Goal: Check status: Check status

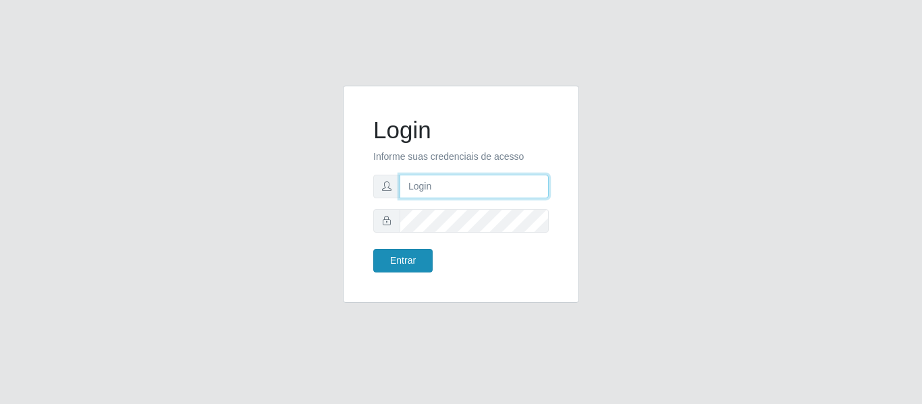
type input "[EMAIL_ADDRESS][DOMAIN_NAME]"
click at [410, 261] on button "Entrar" at bounding box center [402, 261] width 59 height 24
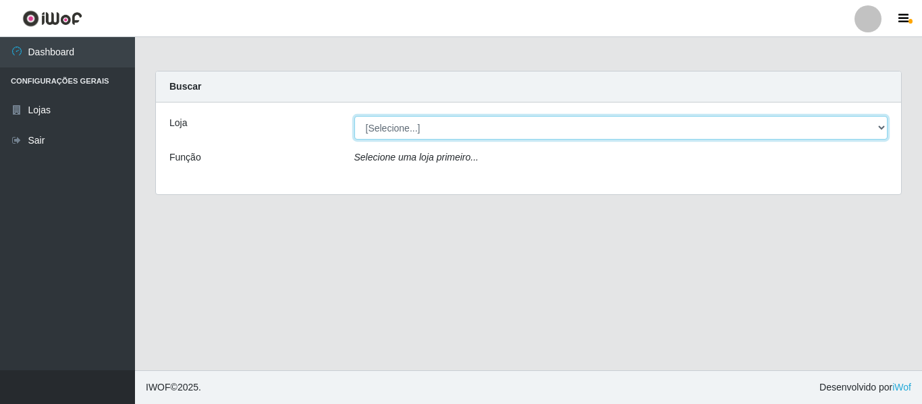
click at [388, 125] on select "[Selecione...] Hiper Queiroz - [GEOGRAPHIC_DATA]" at bounding box center [621, 128] width 534 height 24
select select "497"
click at [354, 116] on select "[Selecione...] Hiper Queiroz - [GEOGRAPHIC_DATA]" at bounding box center [621, 128] width 534 height 24
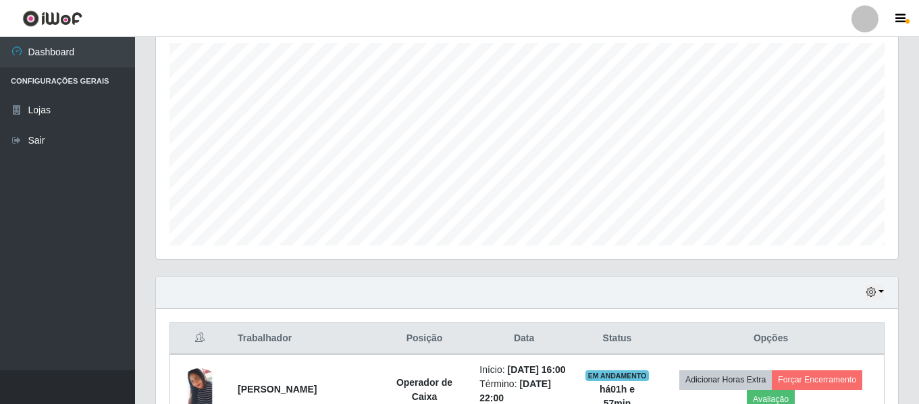
scroll to position [270, 0]
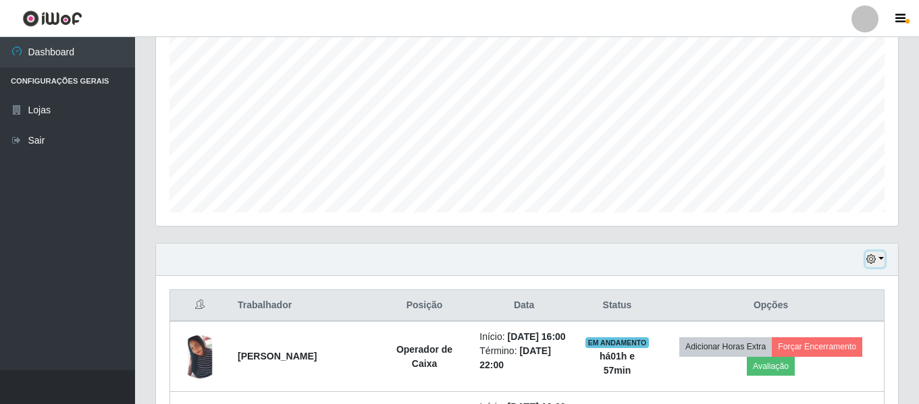
click at [879, 261] on button "button" at bounding box center [875, 260] width 19 height 16
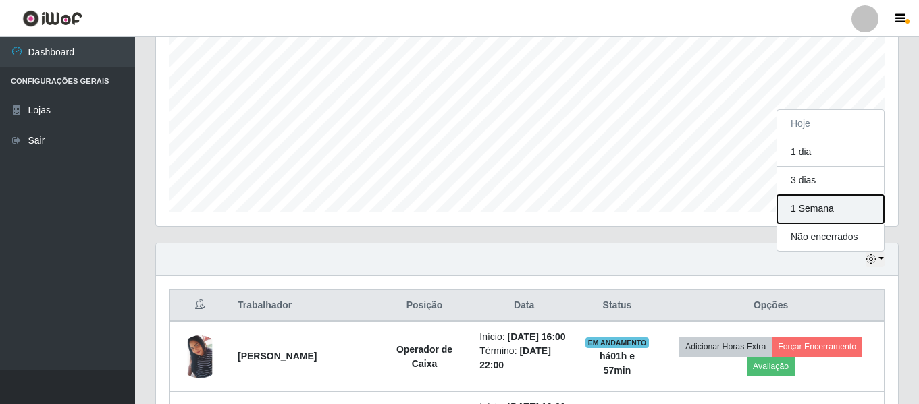
click at [803, 210] on button "1 Semana" at bounding box center [830, 209] width 107 height 28
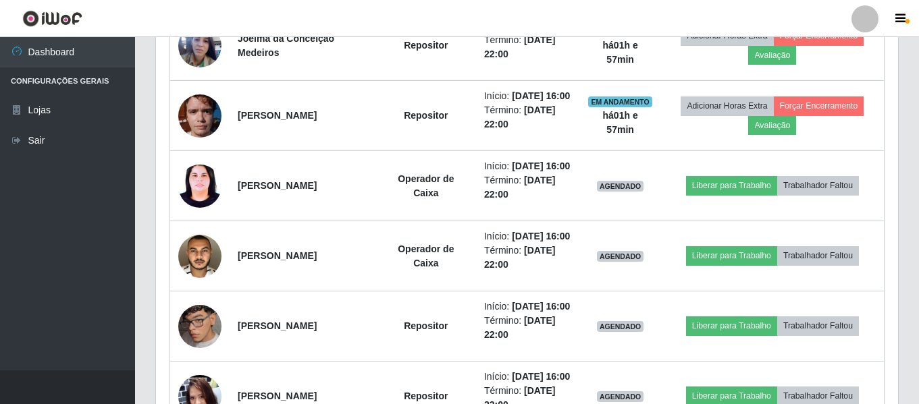
scroll to position [675, 0]
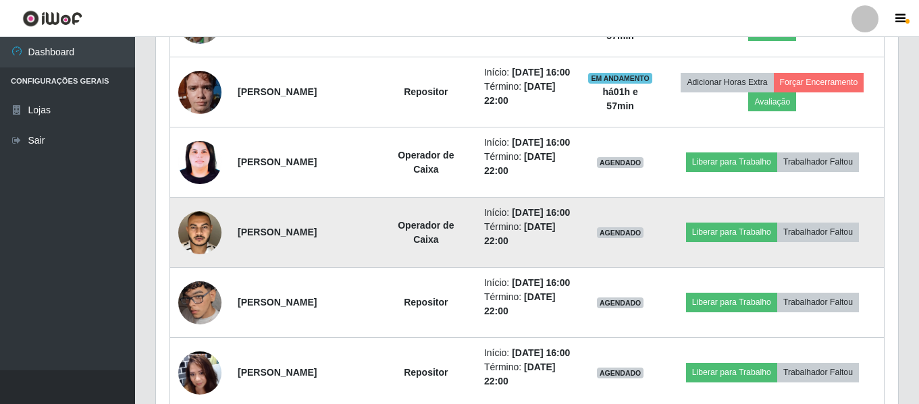
click at [192, 261] on img at bounding box center [199, 233] width 43 height 56
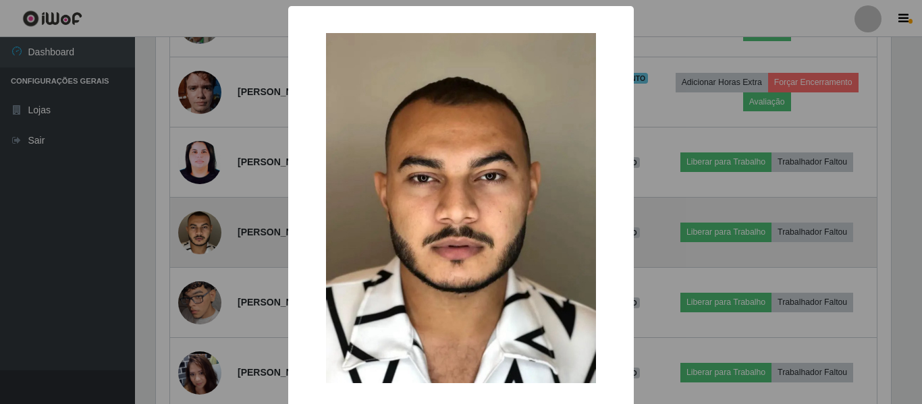
click at [192, 291] on div "× OK Cancel" at bounding box center [461, 202] width 922 height 404
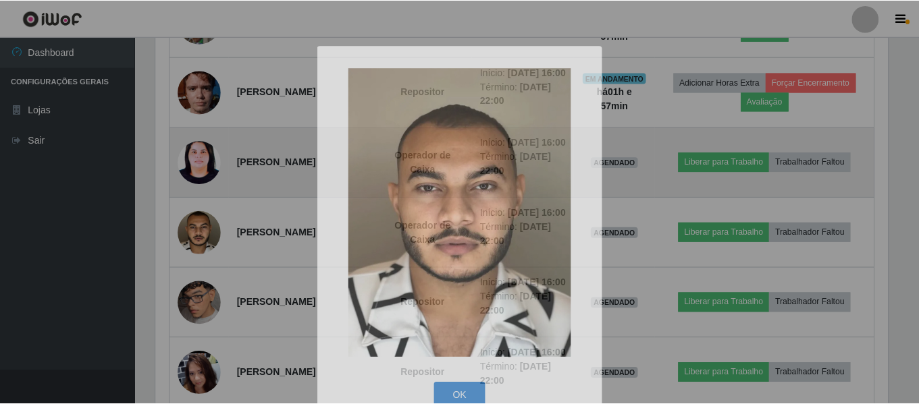
scroll to position [280, 742]
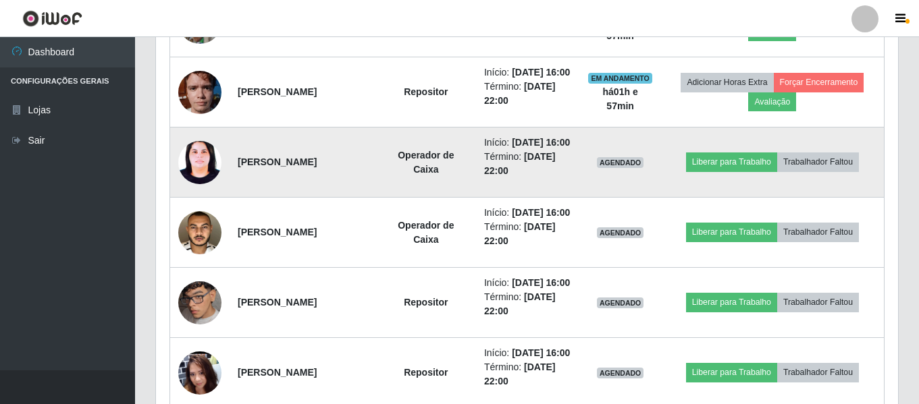
click at [192, 191] on img at bounding box center [199, 162] width 43 height 58
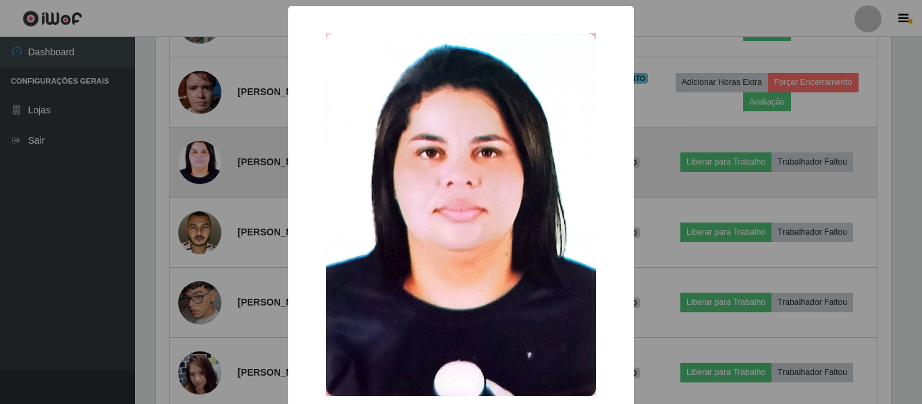
click at [192, 218] on div "× OK Cancel" at bounding box center [461, 202] width 922 height 404
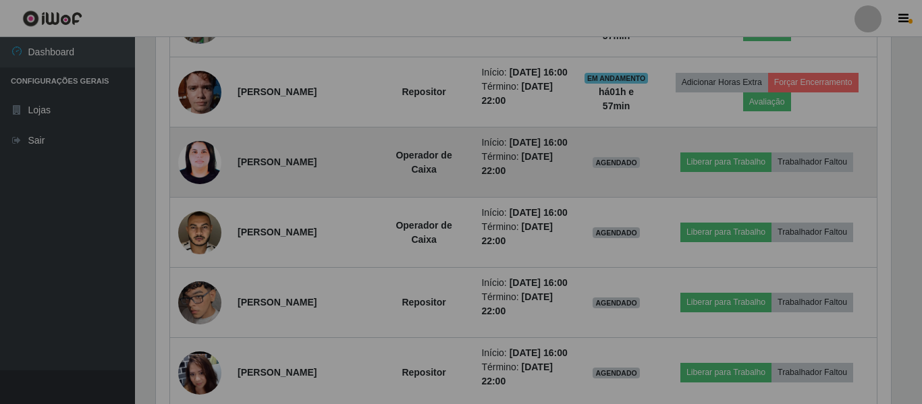
scroll to position [280, 742]
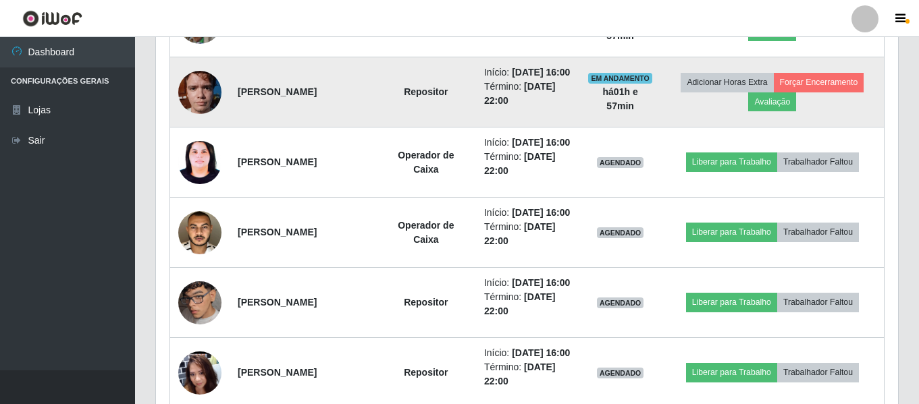
click at [197, 121] on img at bounding box center [199, 91] width 43 height 57
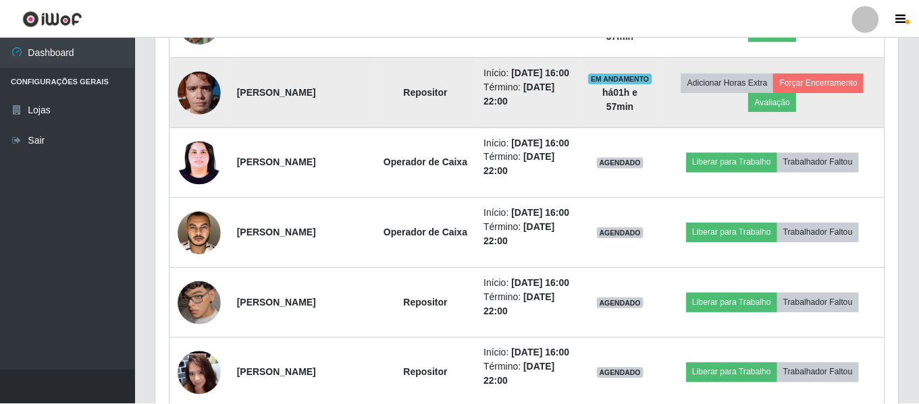
scroll to position [280, 735]
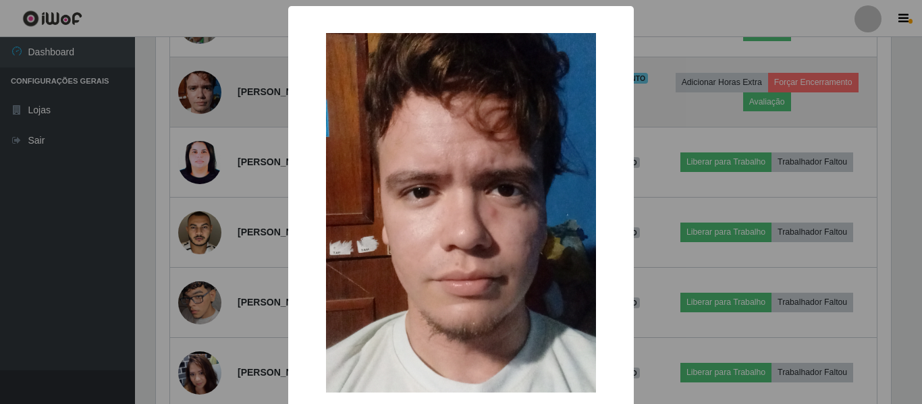
click at [197, 138] on div "× OK Cancel" at bounding box center [461, 202] width 922 height 404
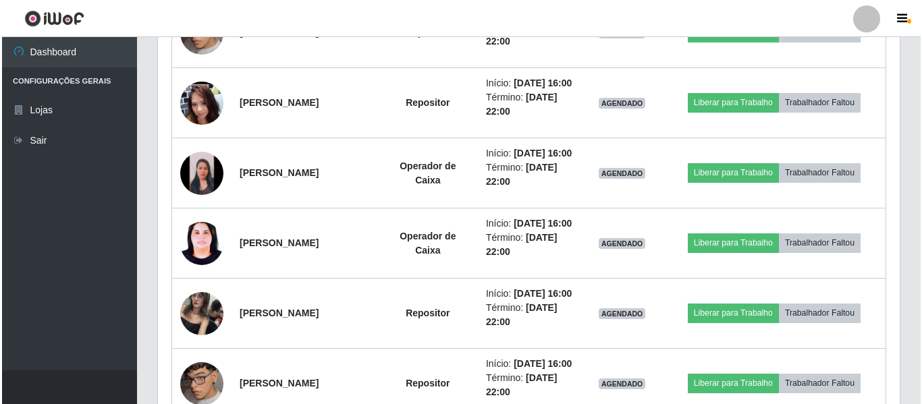
scroll to position [1013, 0]
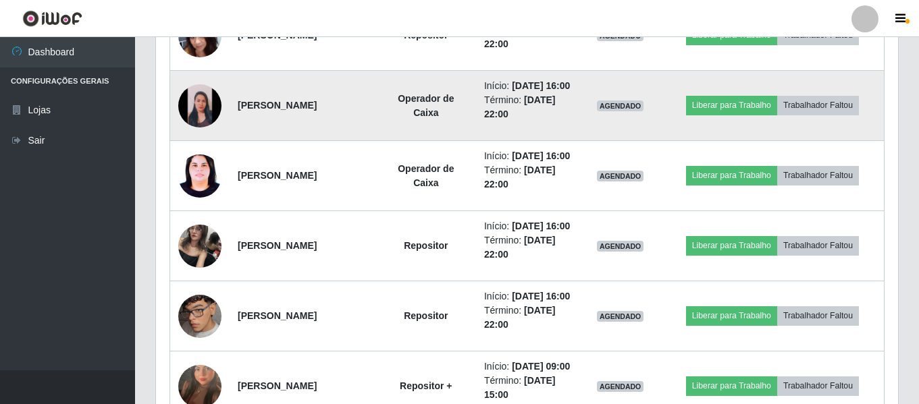
click at [199, 128] on img at bounding box center [199, 105] width 43 height 43
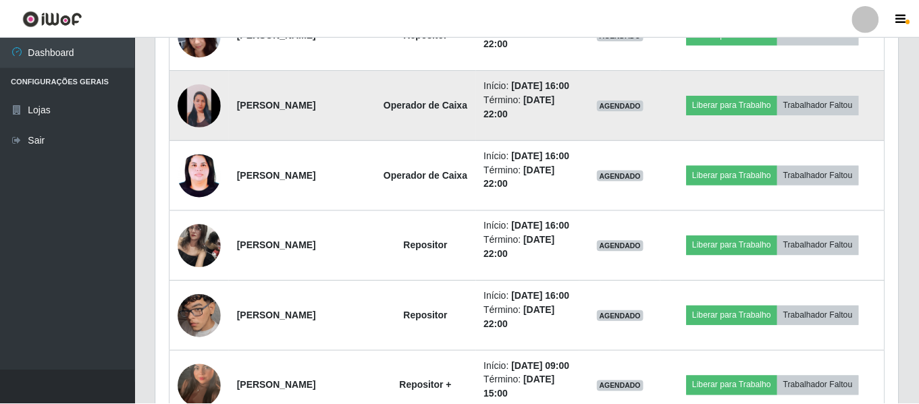
scroll to position [280, 735]
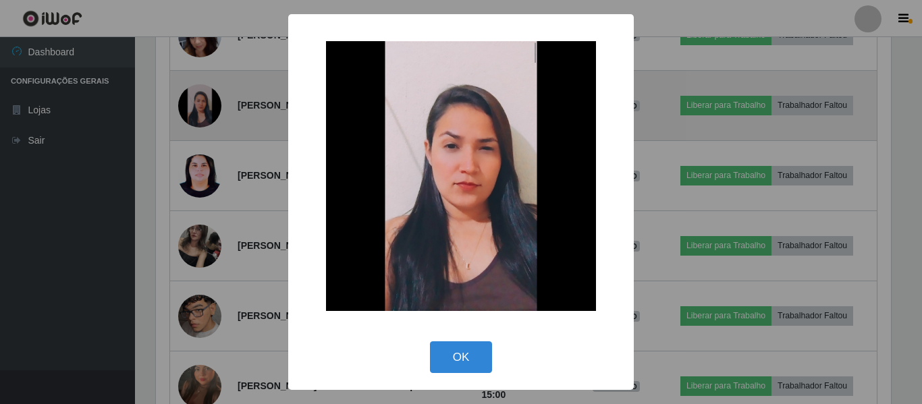
click at [199, 215] on div "× OK Cancel" at bounding box center [461, 202] width 922 height 404
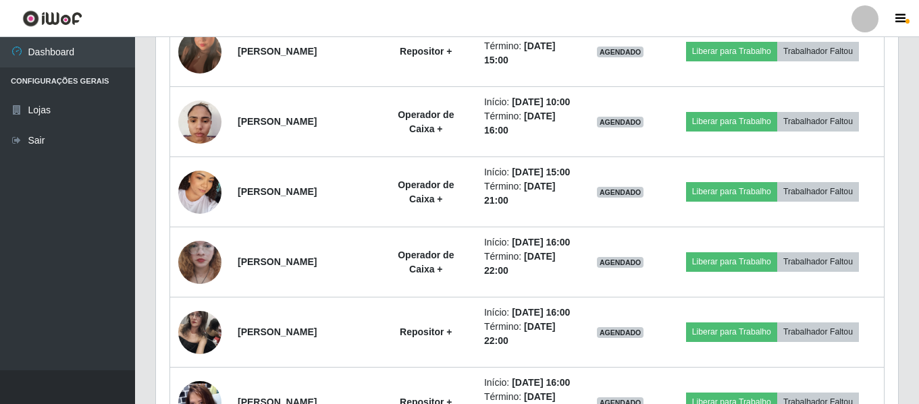
scroll to position [1350, 0]
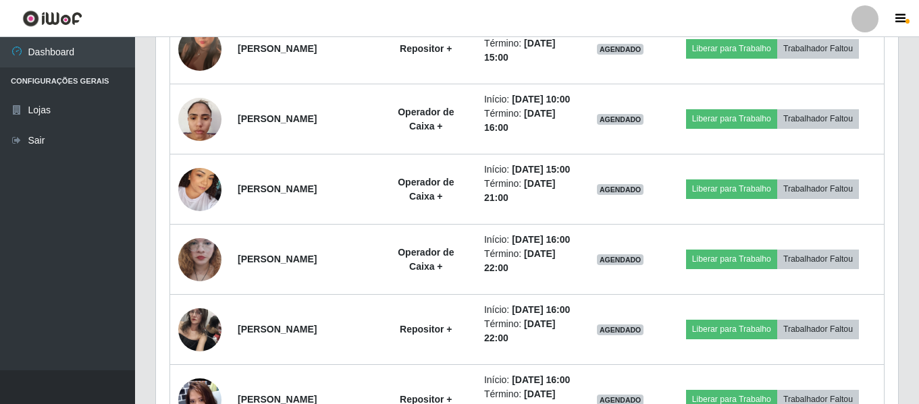
click at [203, 88] on img at bounding box center [199, 49] width 43 height 77
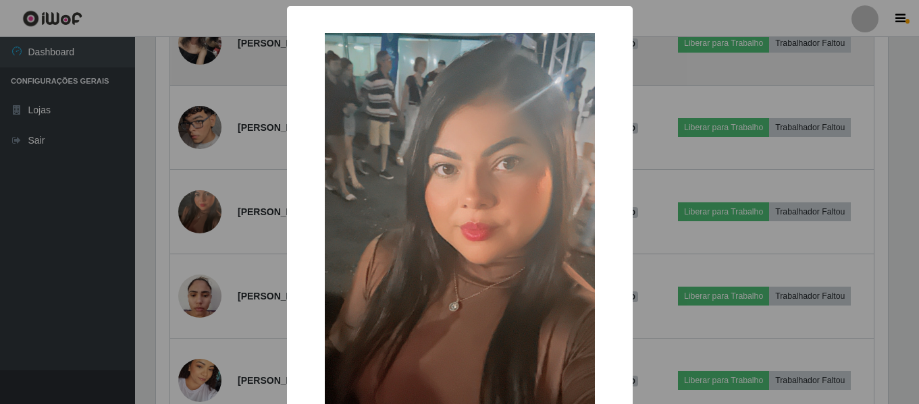
scroll to position [280, 735]
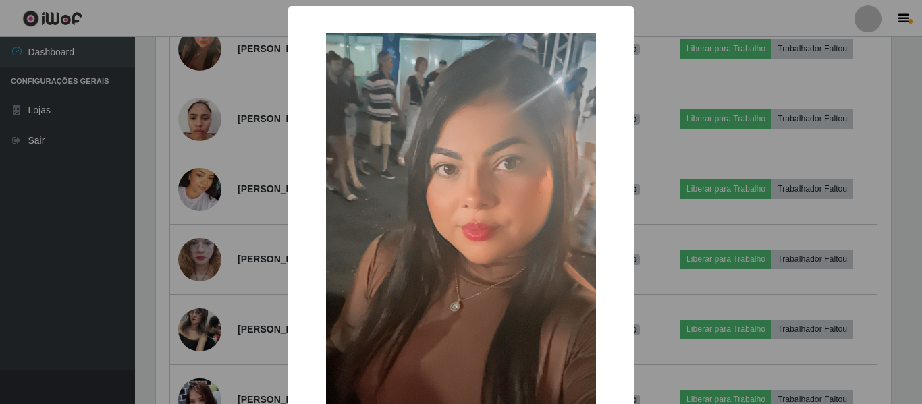
click at [203, 214] on div "× OK Cancel" at bounding box center [461, 202] width 922 height 404
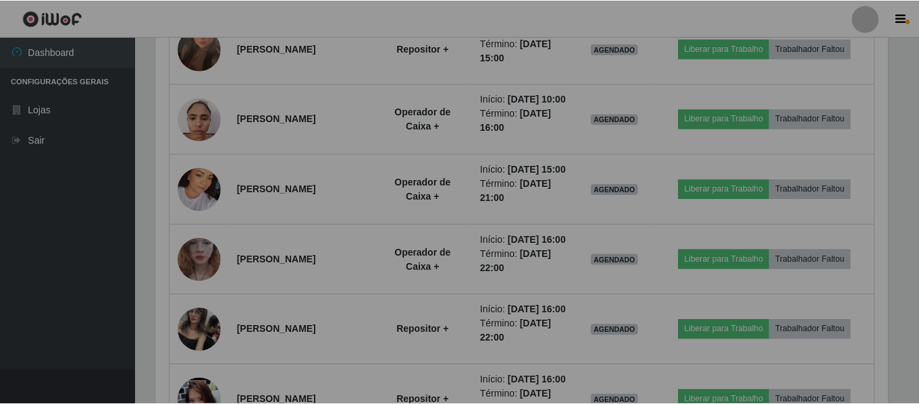
scroll to position [280, 742]
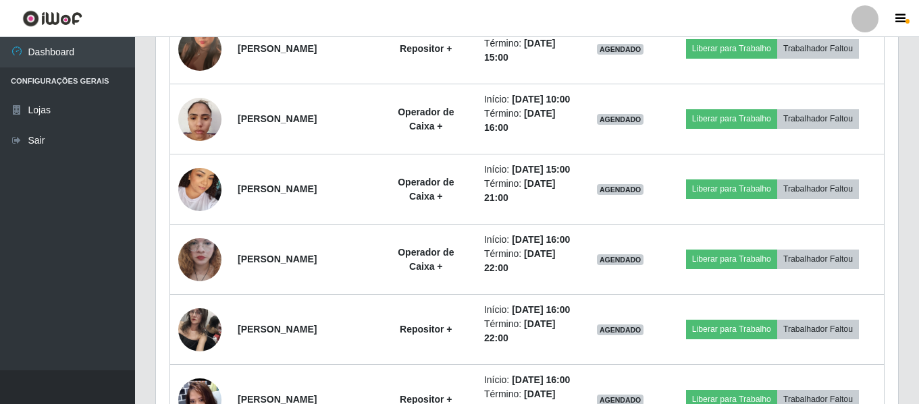
click at [203, 88] on img at bounding box center [199, 49] width 43 height 77
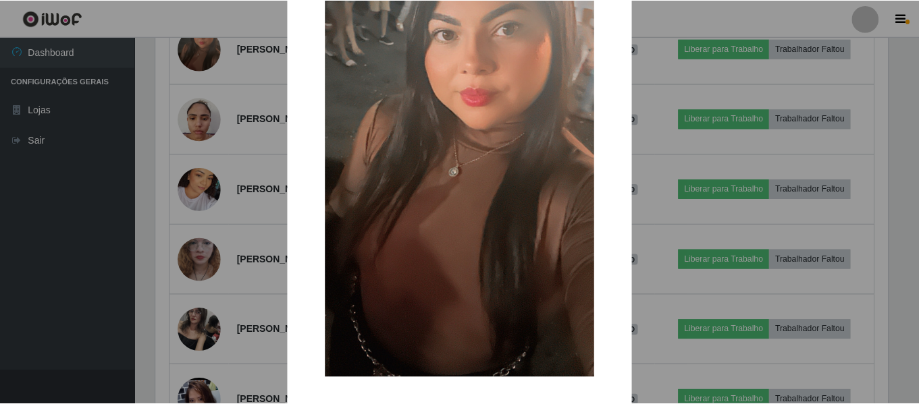
scroll to position [68, 0]
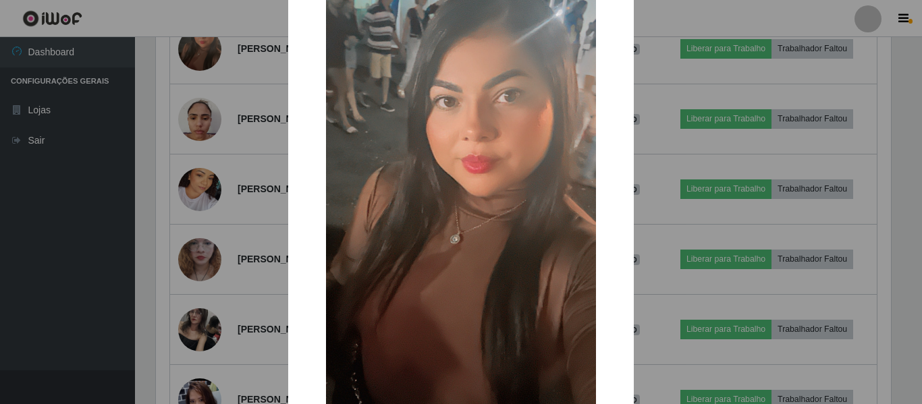
click at [201, 201] on div "× OK Cancel" at bounding box center [461, 202] width 922 height 404
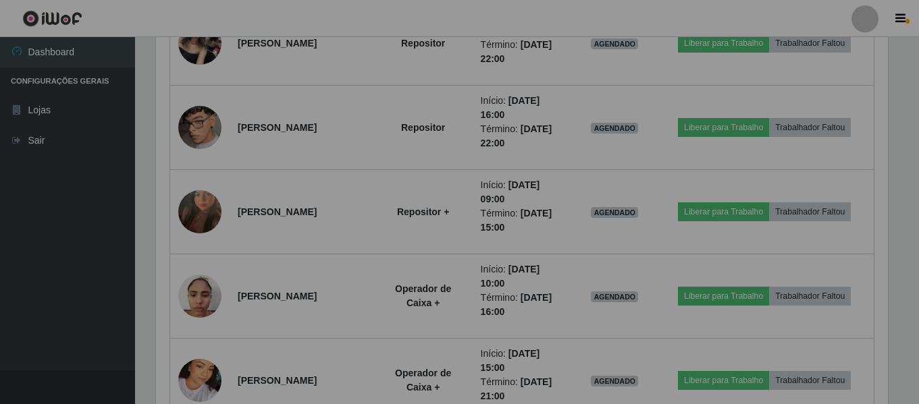
scroll to position [0, 0]
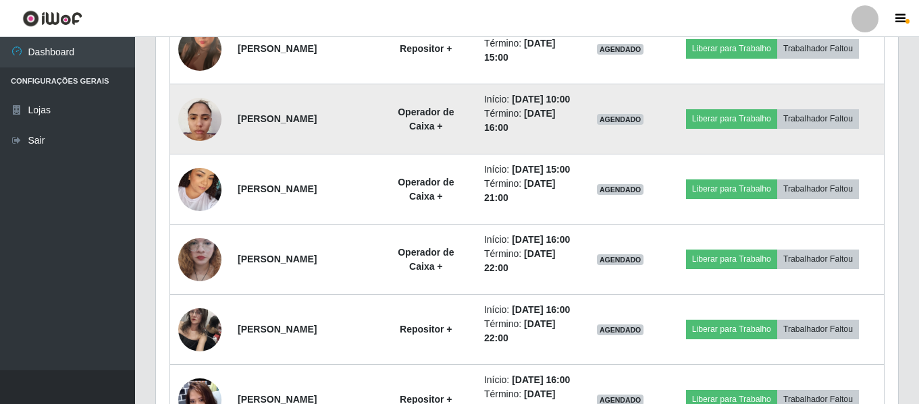
click at [203, 148] on img at bounding box center [199, 118] width 43 height 57
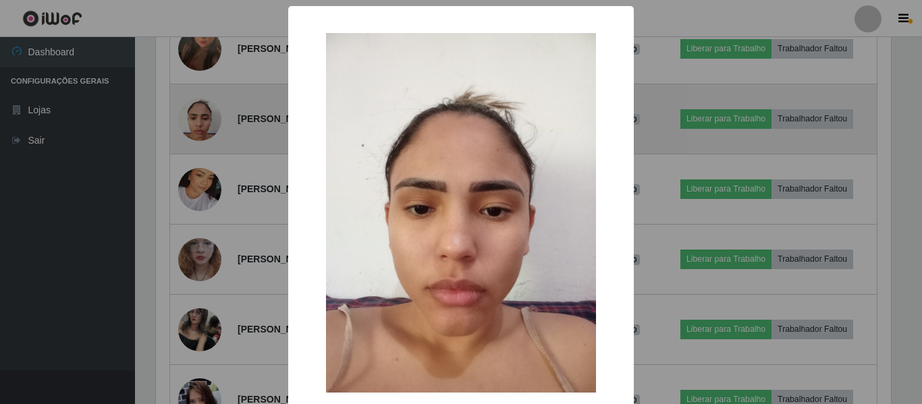
click at [203, 292] on div "× OK Cancel" at bounding box center [461, 202] width 922 height 404
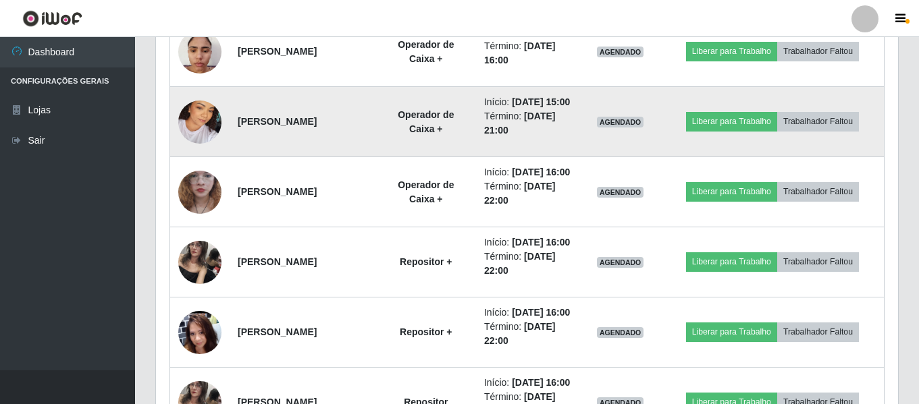
click at [207, 161] on img at bounding box center [199, 122] width 43 height 77
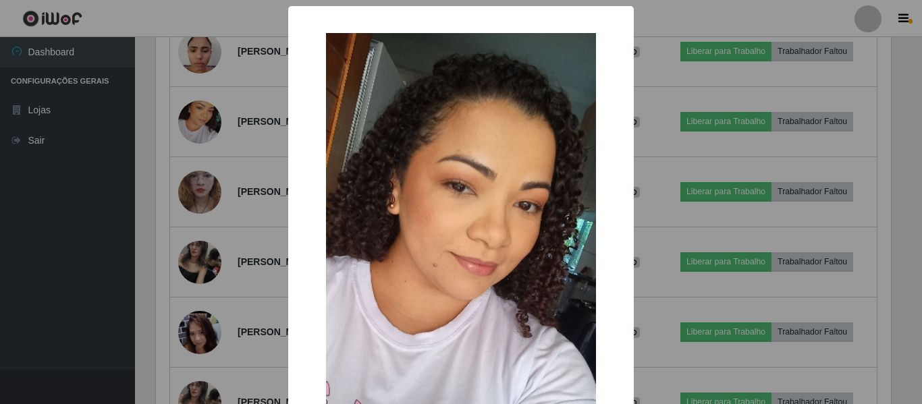
click at [207, 311] on div "× OK Cancel" at bounding box center [461, 202] width 922 height 404
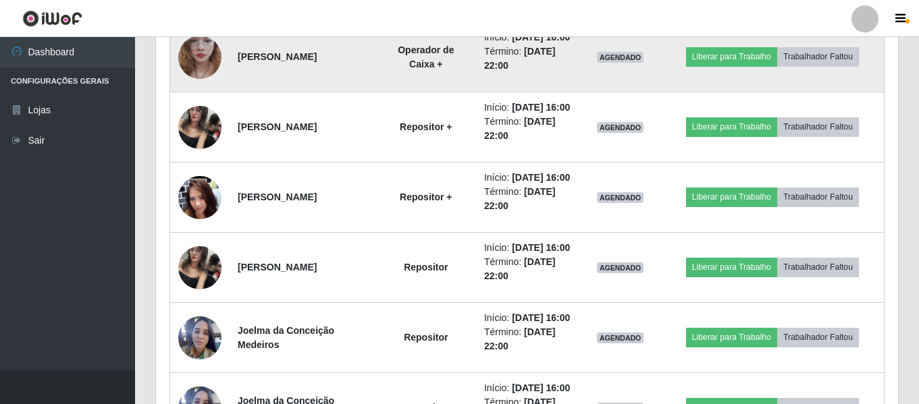
click at [201, 105] on img at bounding box center [199, 57] width 43 height 96
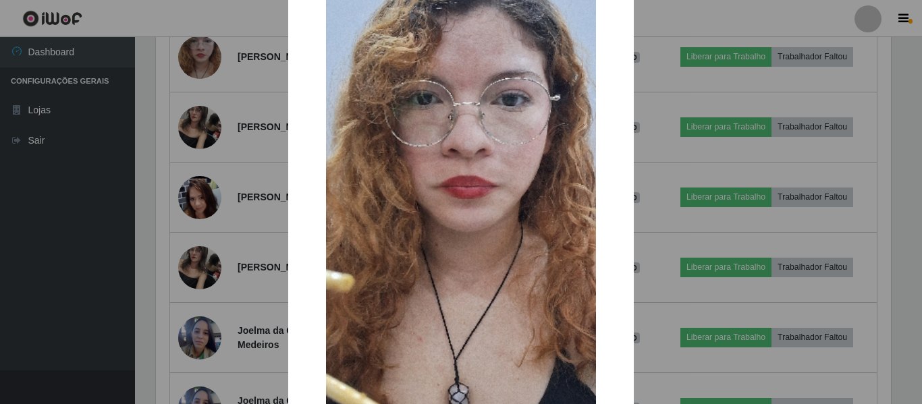
click at [201, 265] on div "× OK Cancel" at bounding box center [461, 202] width 922 height 404
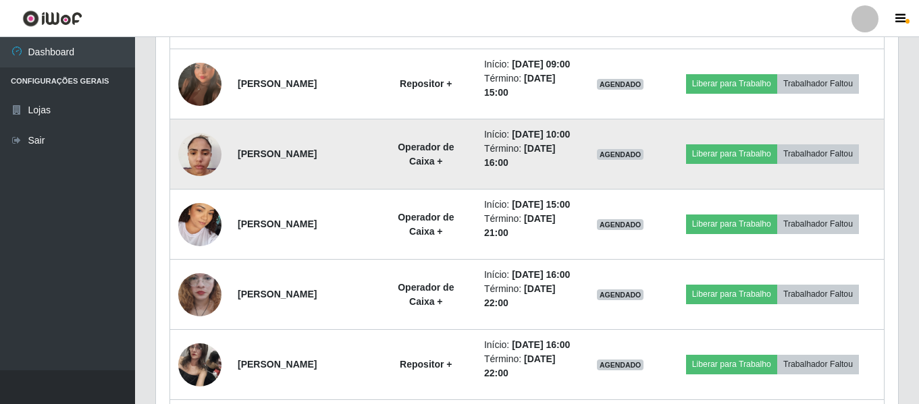
click at [191, 183] on img at bounding box center [199, 154] width 43 height 57
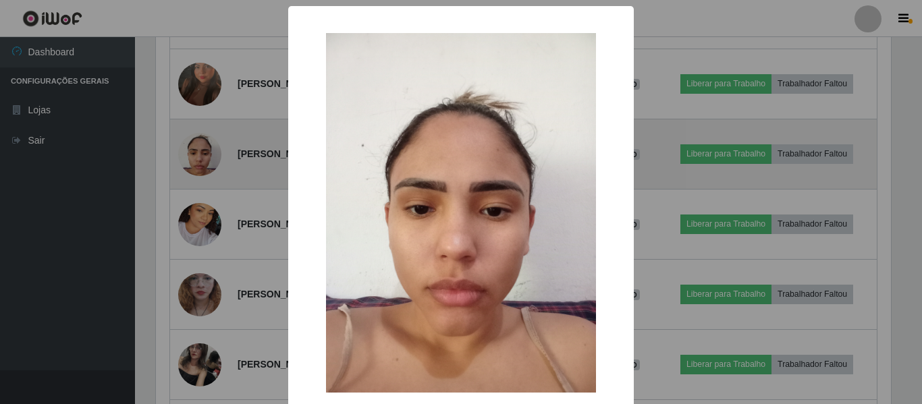
click at [191, 334] on div "× OK Cancel" at bounding box center [461, 202] width 922 height 404
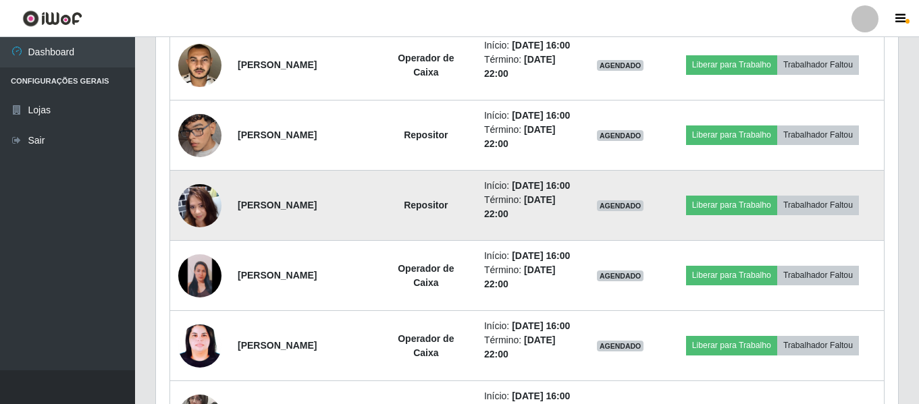
click at [200, 254] on img at bounding box center [199, 205] width 43 height 97
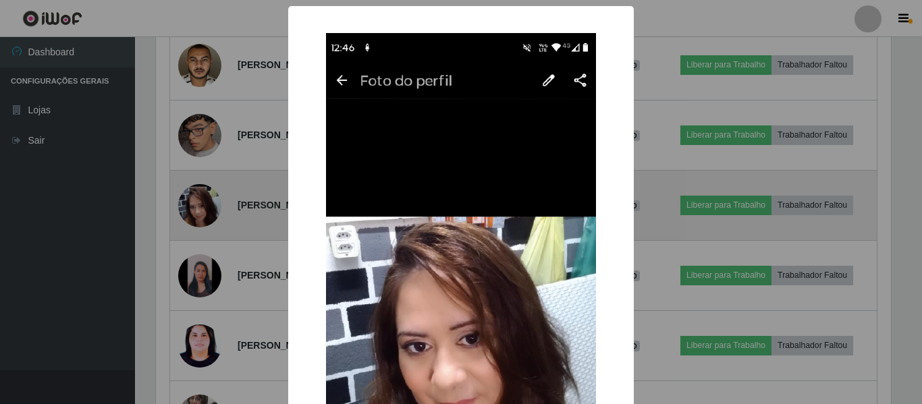
click at [200, 289] on div "× OK Cancel" at bounding box center [461, 202] width 922 height 404
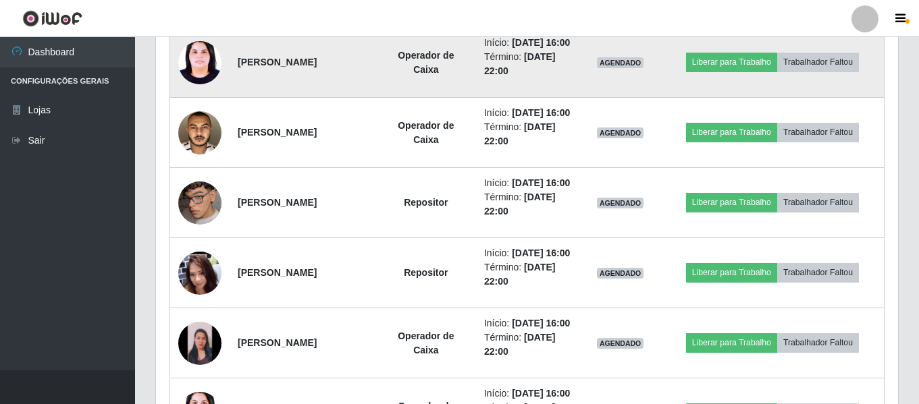
click at [205, 91] on img at bounding box center [199, 62] width 43 height 58
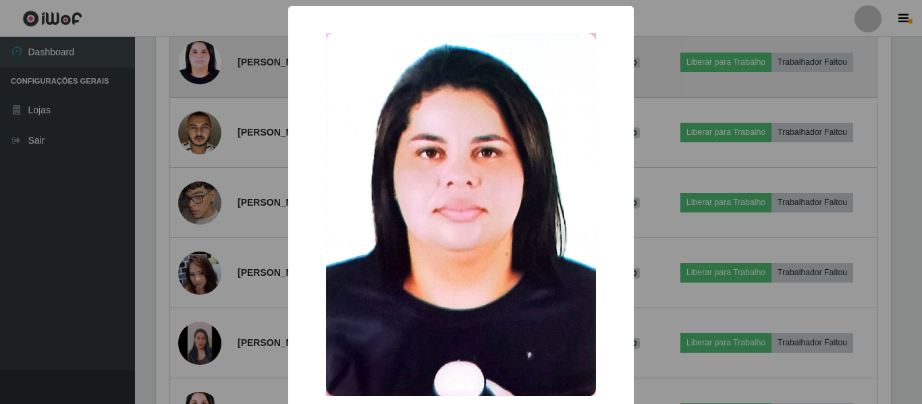
click at [205, 130] on div "× OK Cancel" at bounding box center [461, 202] width 922 height 404
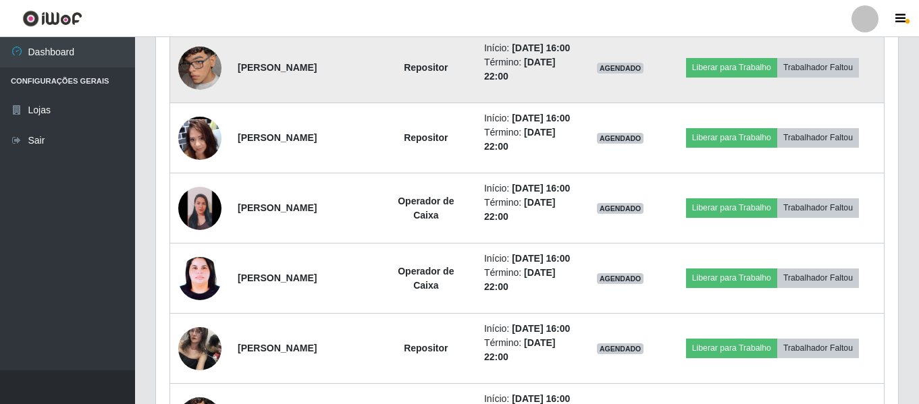
click at [196, 107] on img at bounding box center [199, 68] width 43 height 77
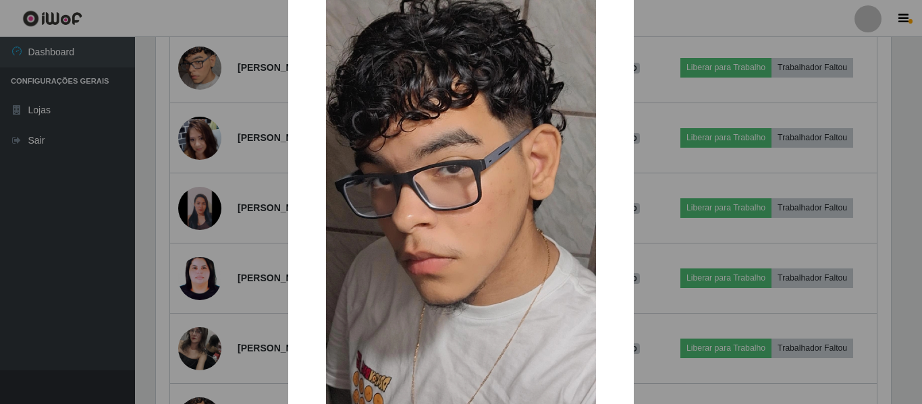
click at [196, 145] on div "× OK Cancel" at bounding box center [461, 202] width 922 height 404
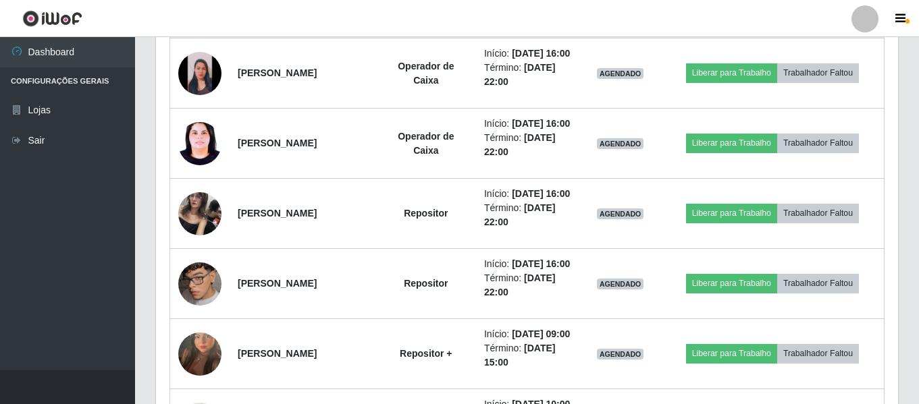
click at [196, 51] on img at bounding box center [199, 3] width 43 height 97
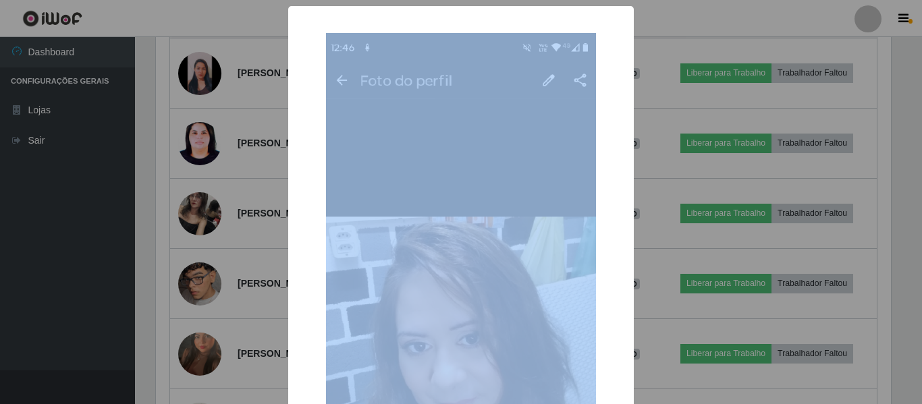
click at [196, 110] on div "× OK Cancel" at bounding box center [461, 202] width 922 height 404
